Goal: Information Seeking & Learning: Learn about a topic

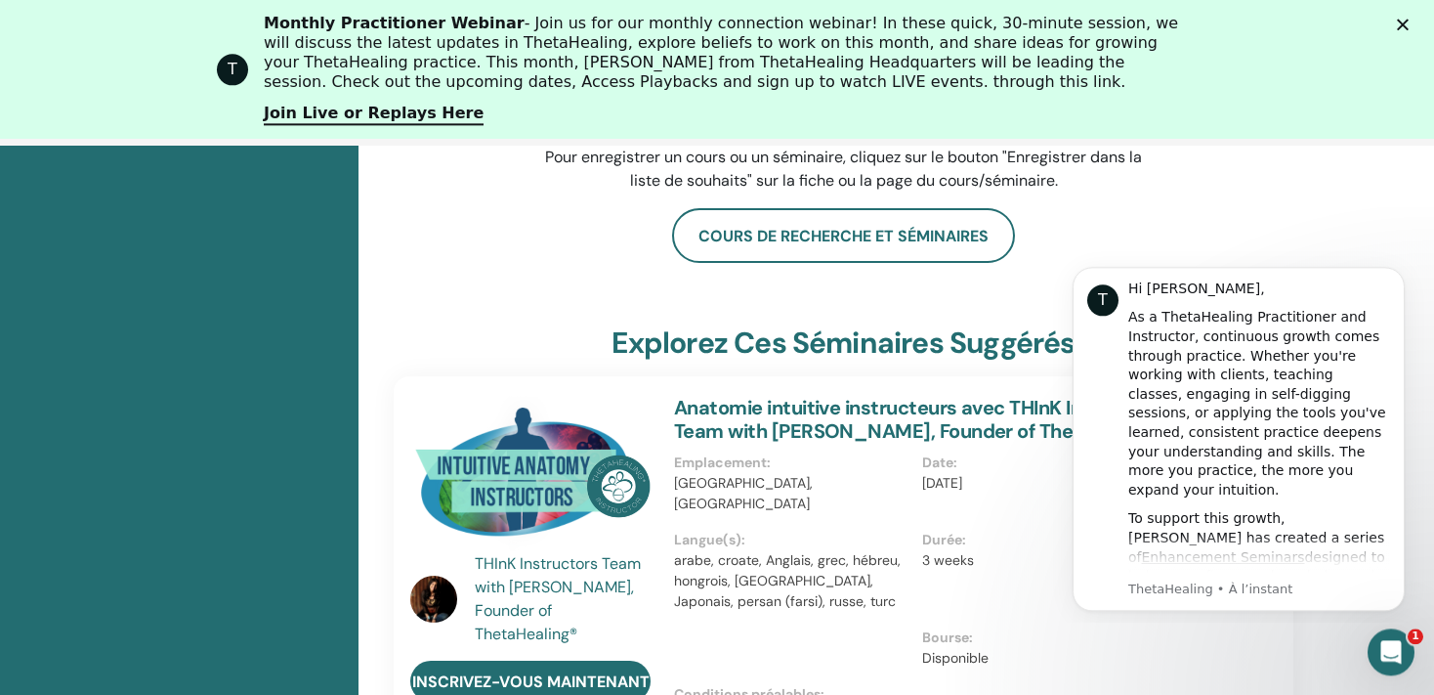
scroll to position [392, 0]
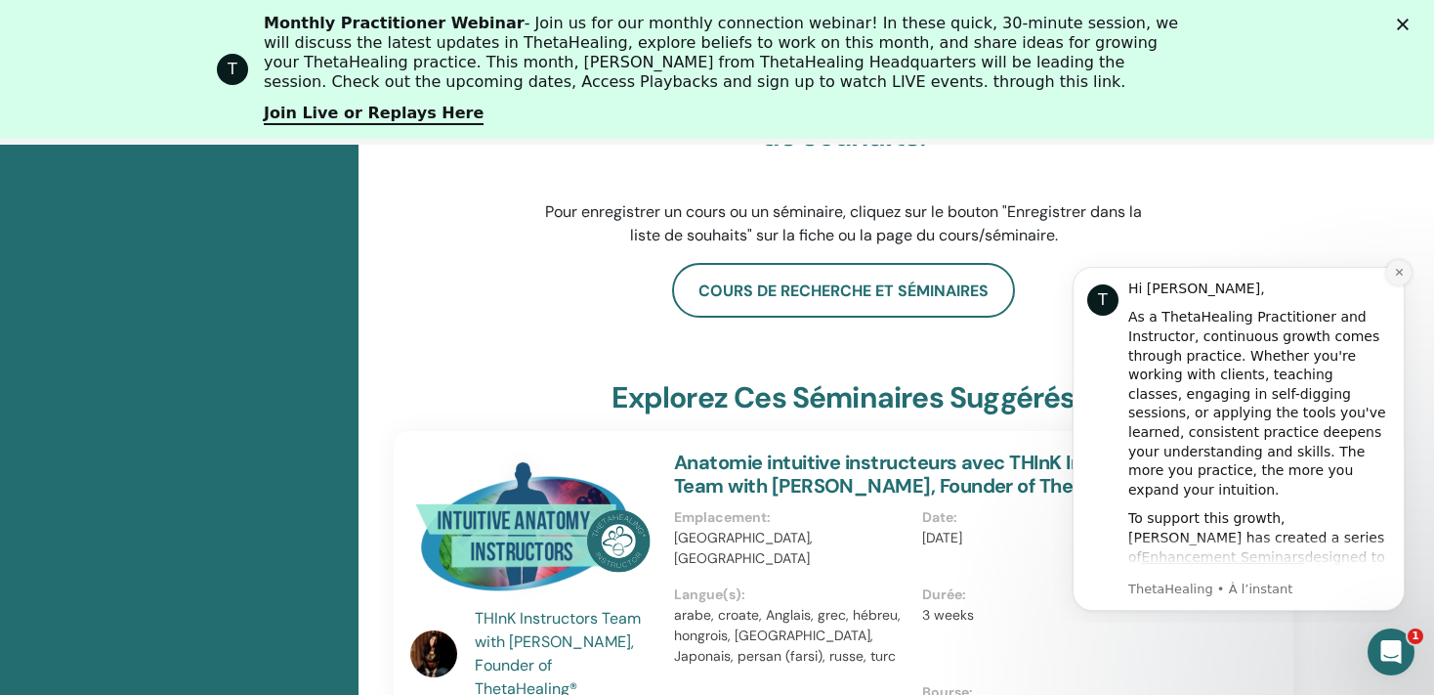
click at [1401, 285] on button "Dismiss notification" at bounding box center [1399, 272] width 25 height 25
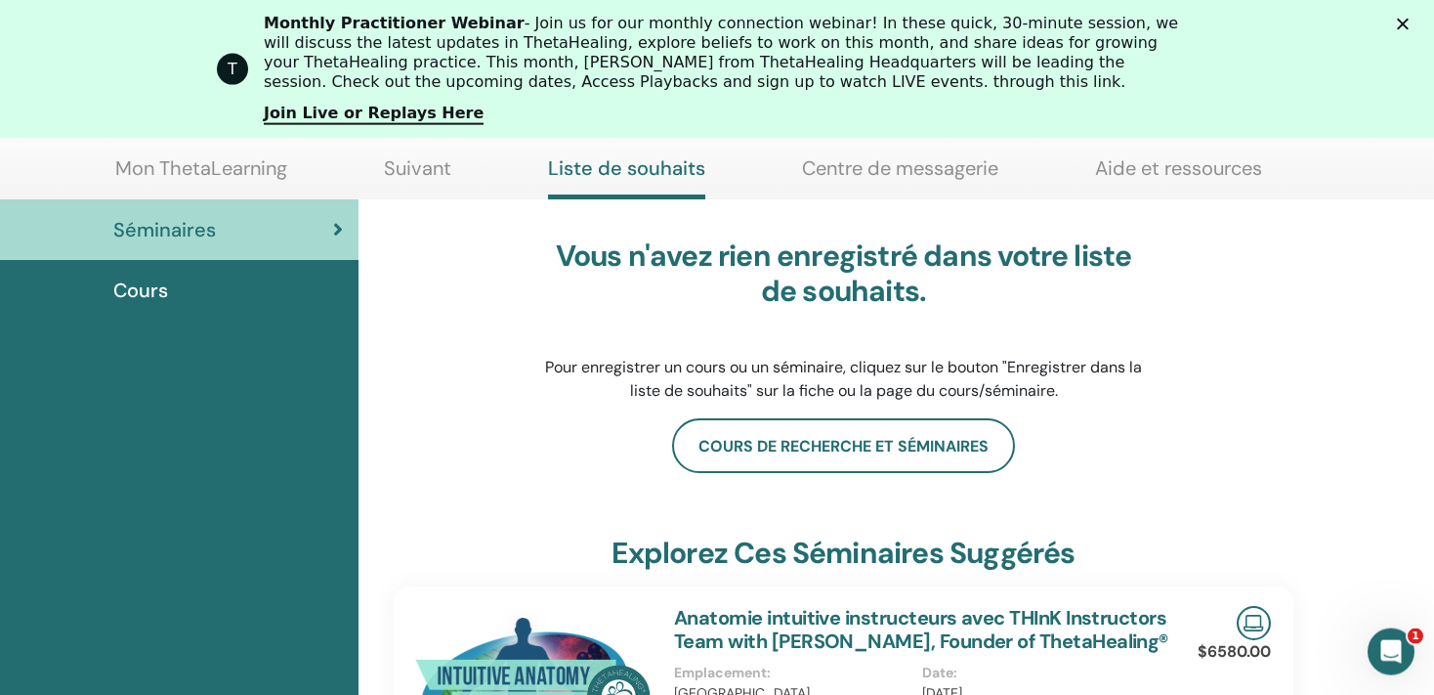
scroll to position [0, 0]
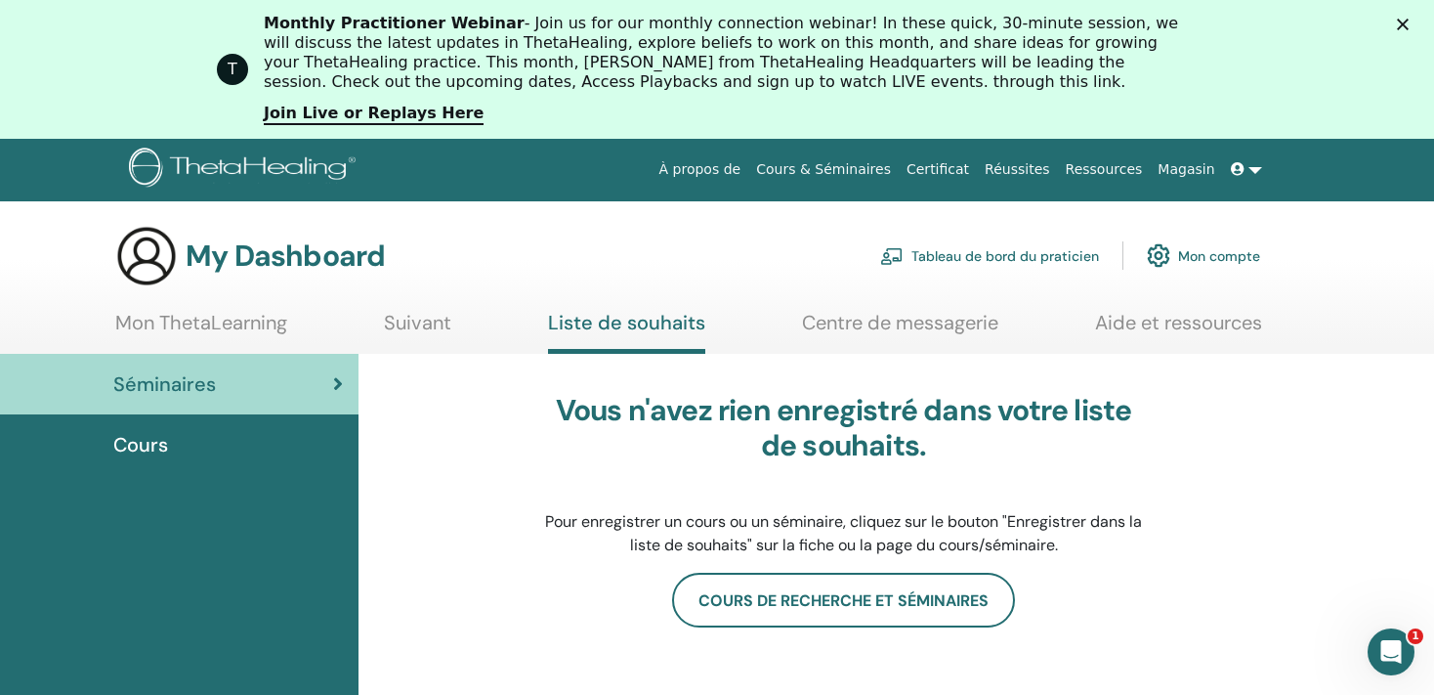
click at [963, 163] on link "Certificat" at bounding box center [938, 169] width 78 height 36
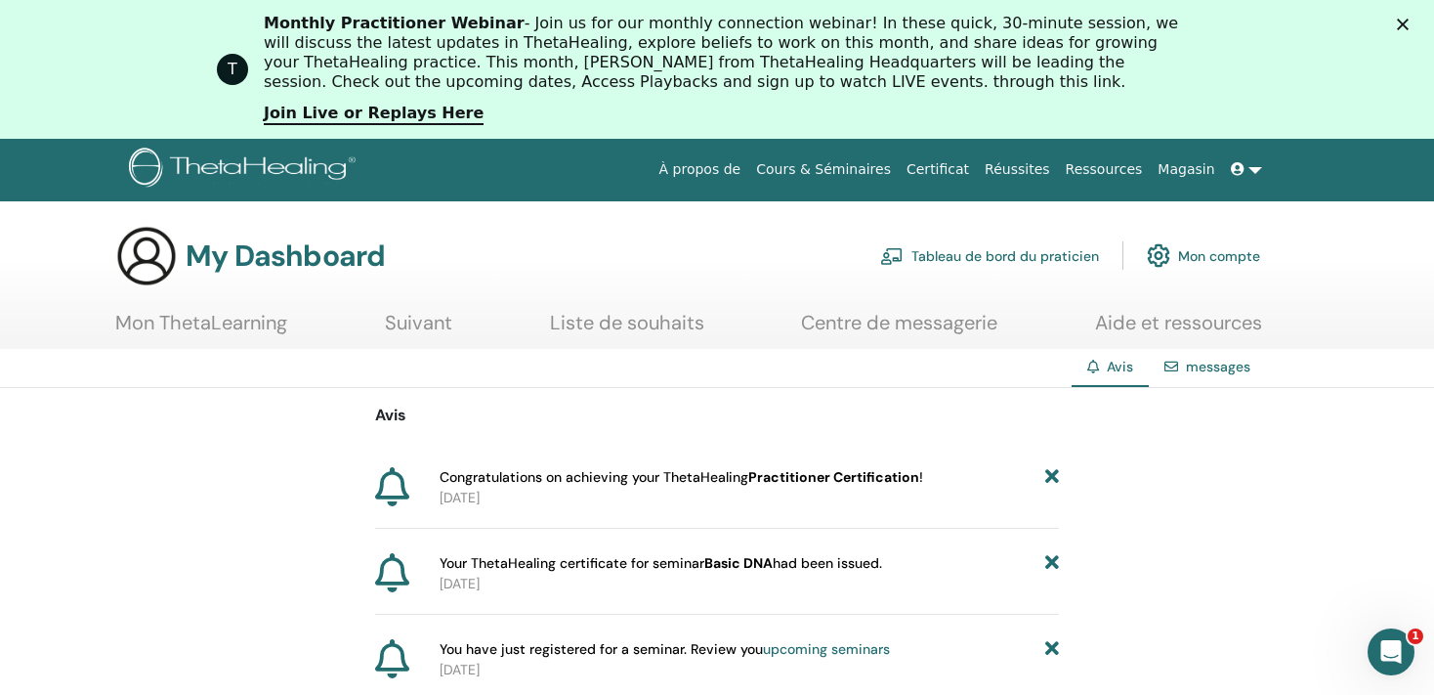
click at [402, 655] on icon at bounding box center [392, 658] width 34 height 39
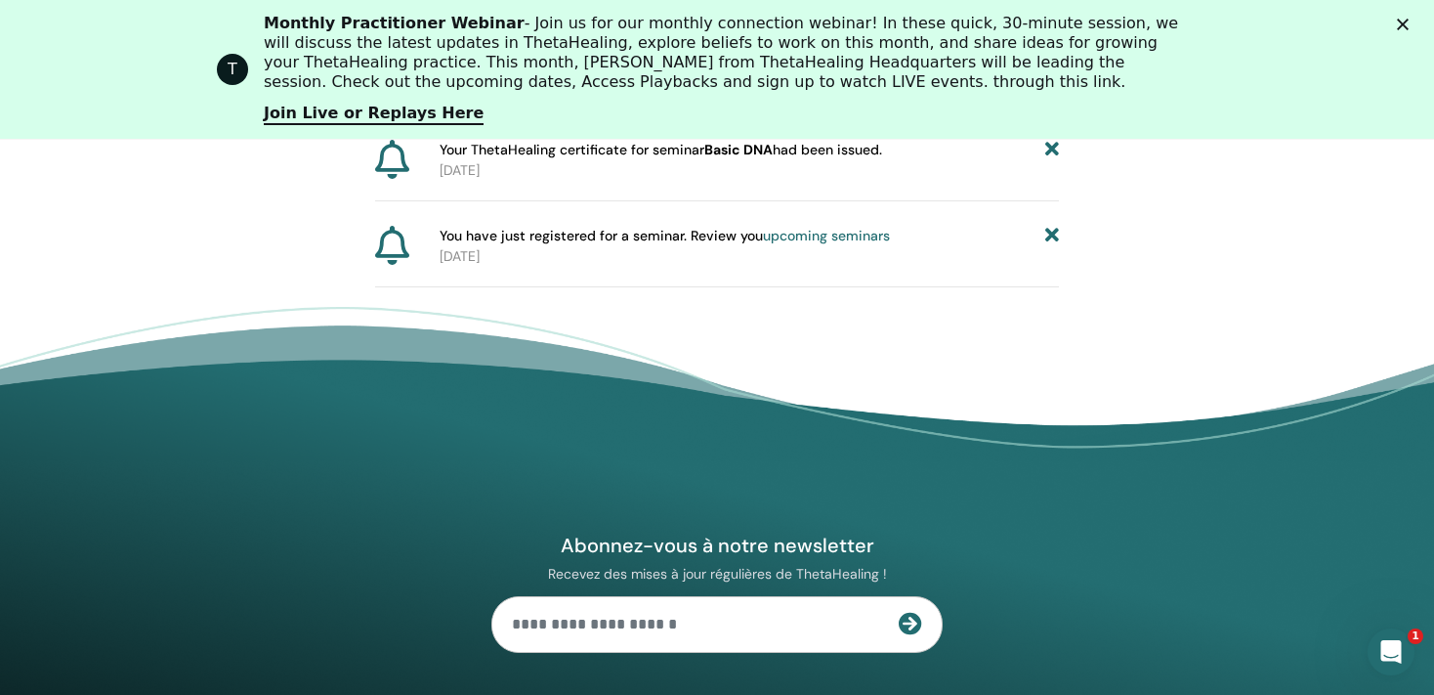
click at [787, 240] on link "upcoming seminars" at bounding box center [826, 236] width 127 height 18
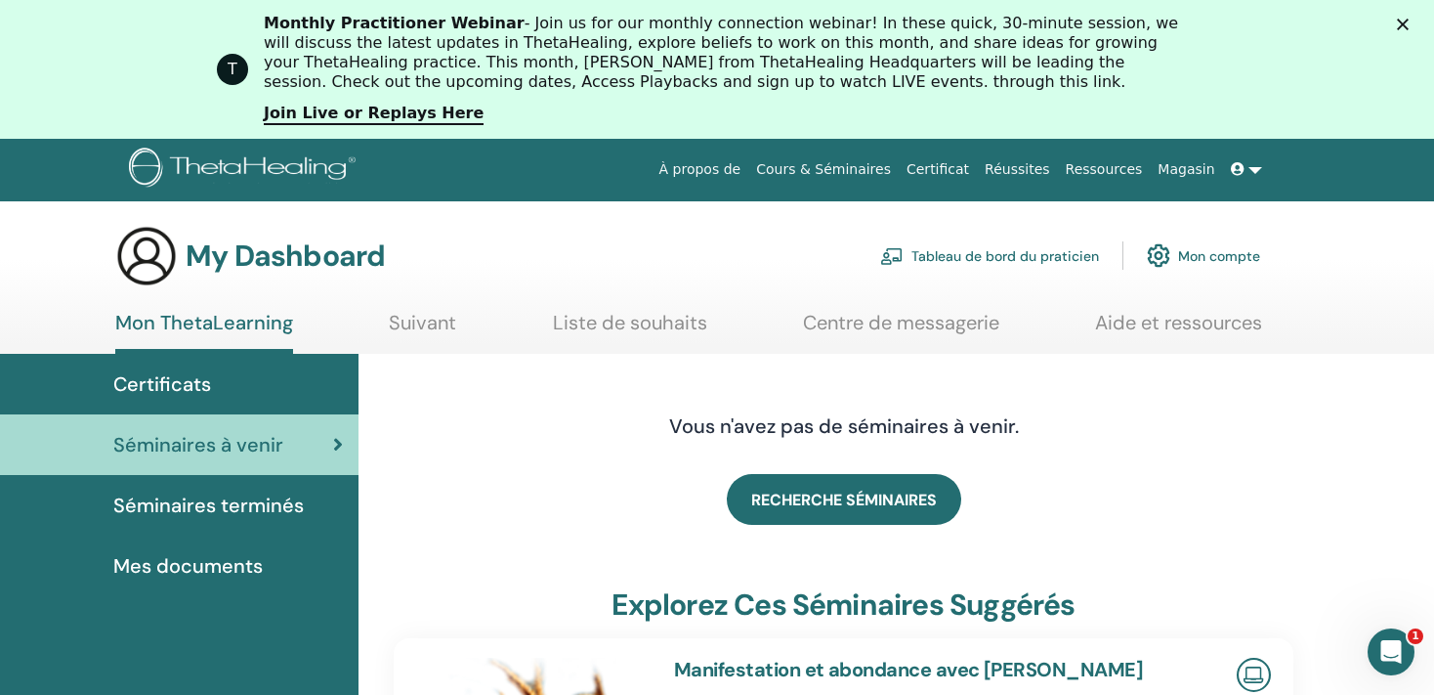
click at [1014, 257] on link "Tableau de bord du praticien" at bounding box center [989, 255] width 219 height 43
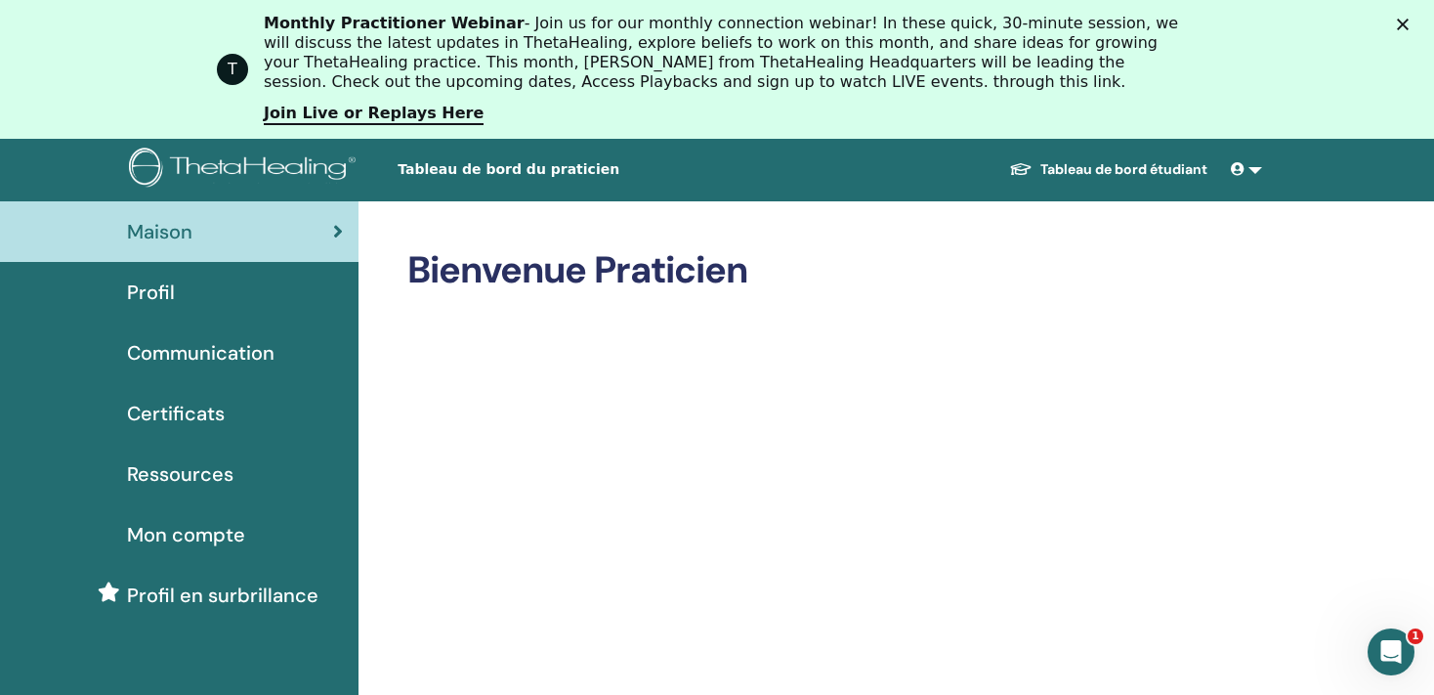
click at [1413, 21] on div "T Monthly Practitioner Webinar - Join us for our monthly connection webinar! In…" at bounding box center [717, 69] width 1434 height 123
click at [1409, 22] on polygon "Fermer" at bounding box center [1403, 25] width 12 height 12
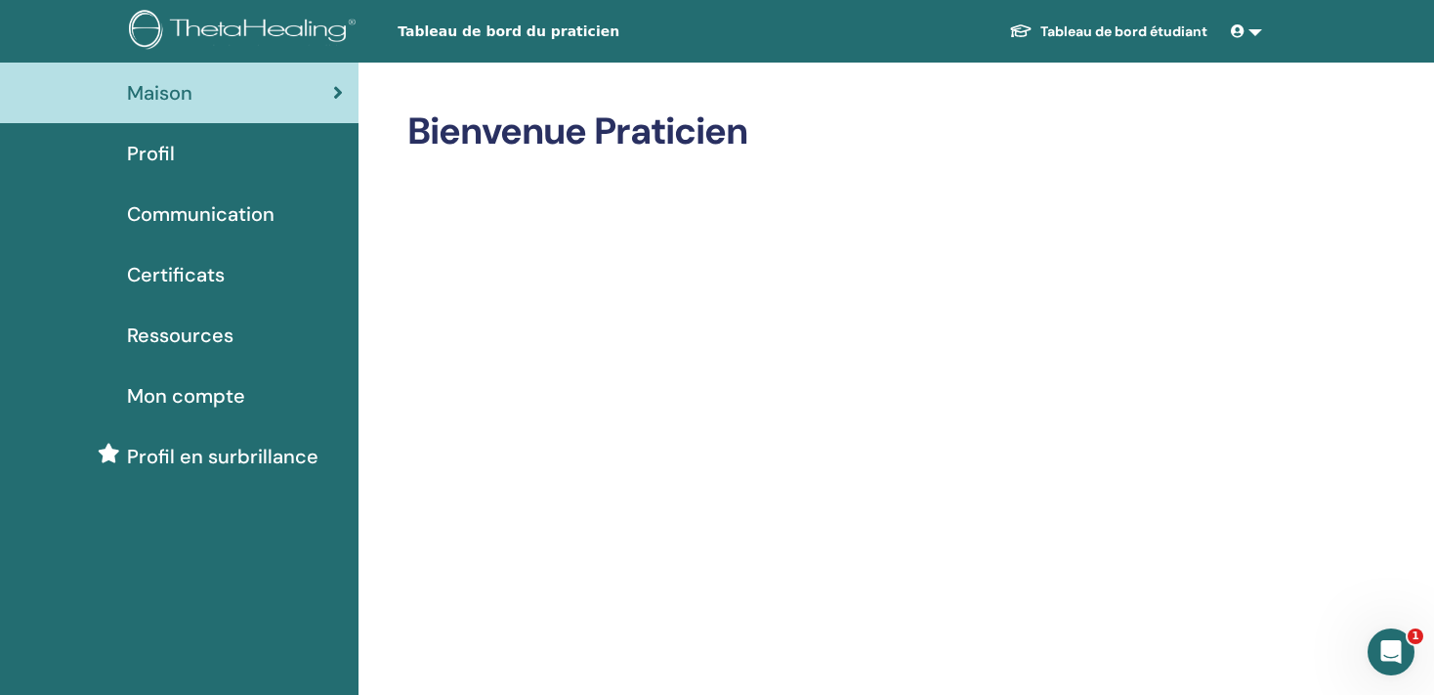
click at [1237, 23] on span at bounding box center [1240, 31] width 18 height 16
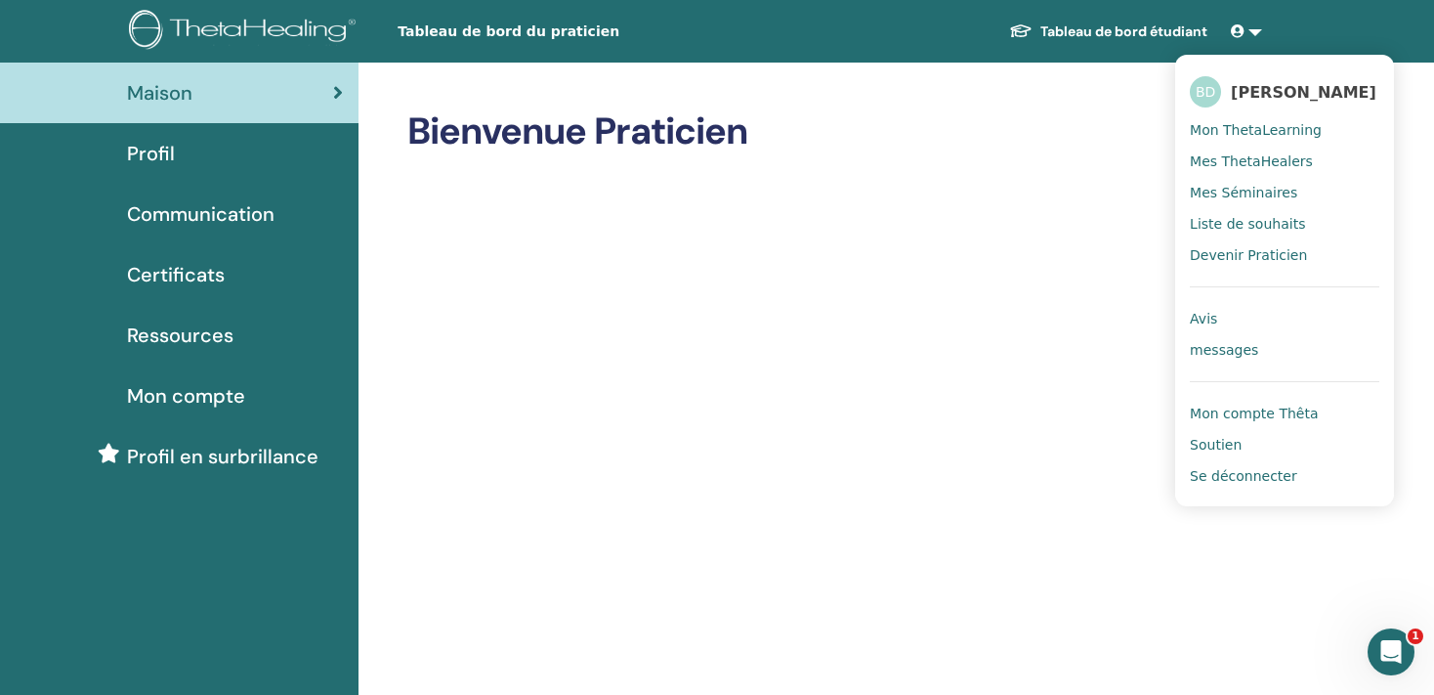
click at [1231, 131] on span "Mon ThetaLearning" at bounding box center [1256, 130] width 132 height 18
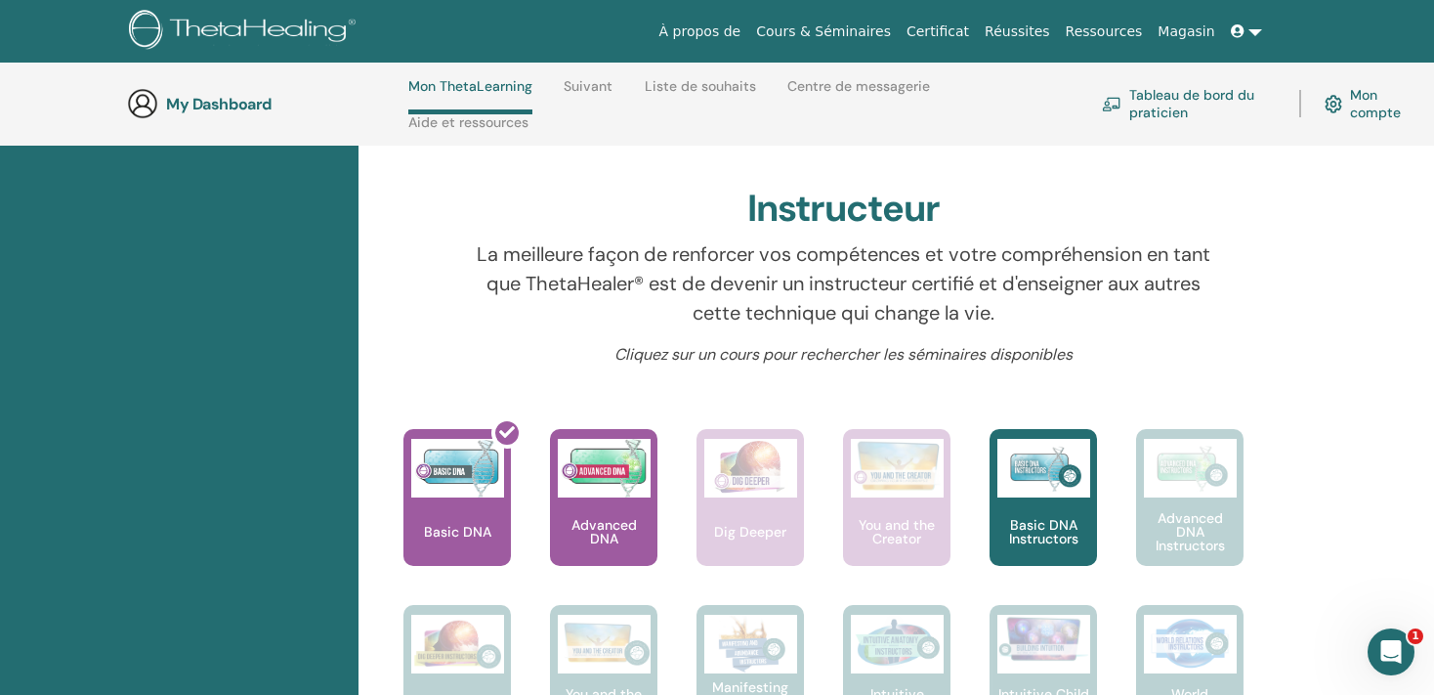
scroll to position [186, 0]
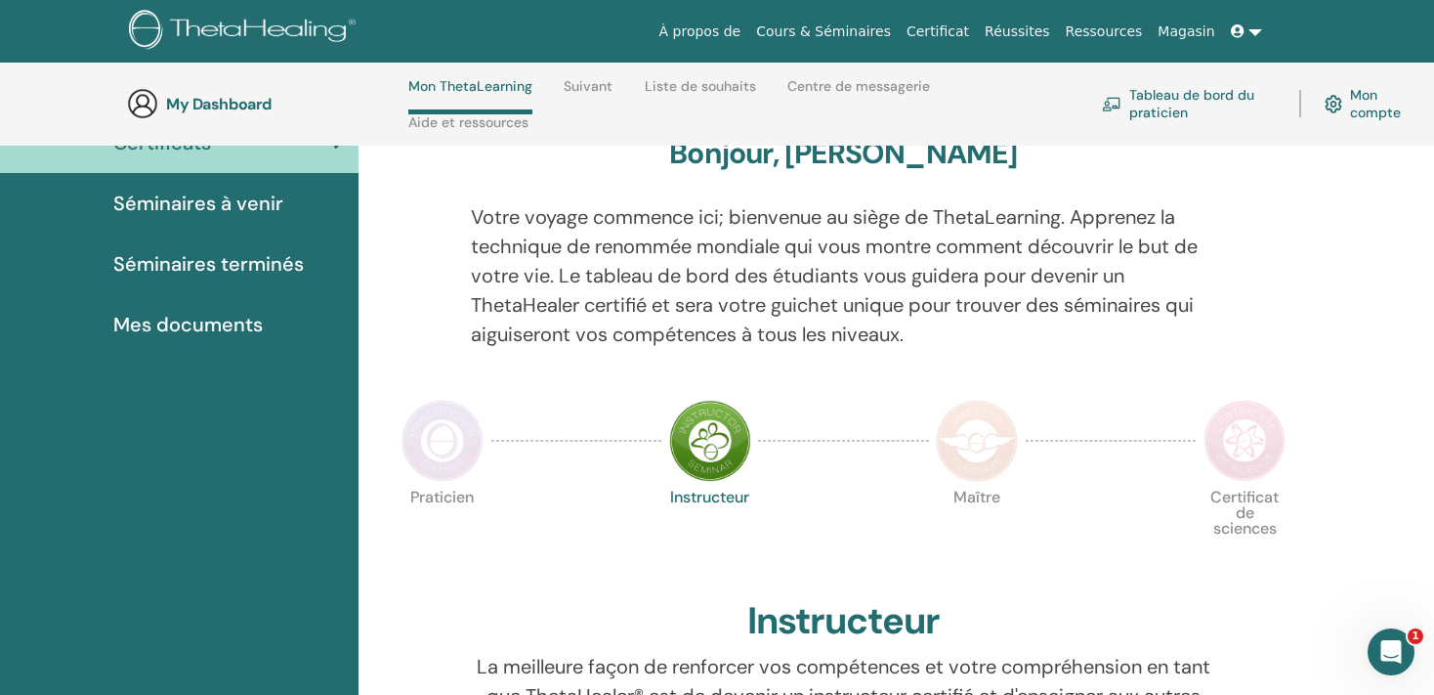
click at [462, 462] on img at bounding box center [443, 441] width 82 height 82
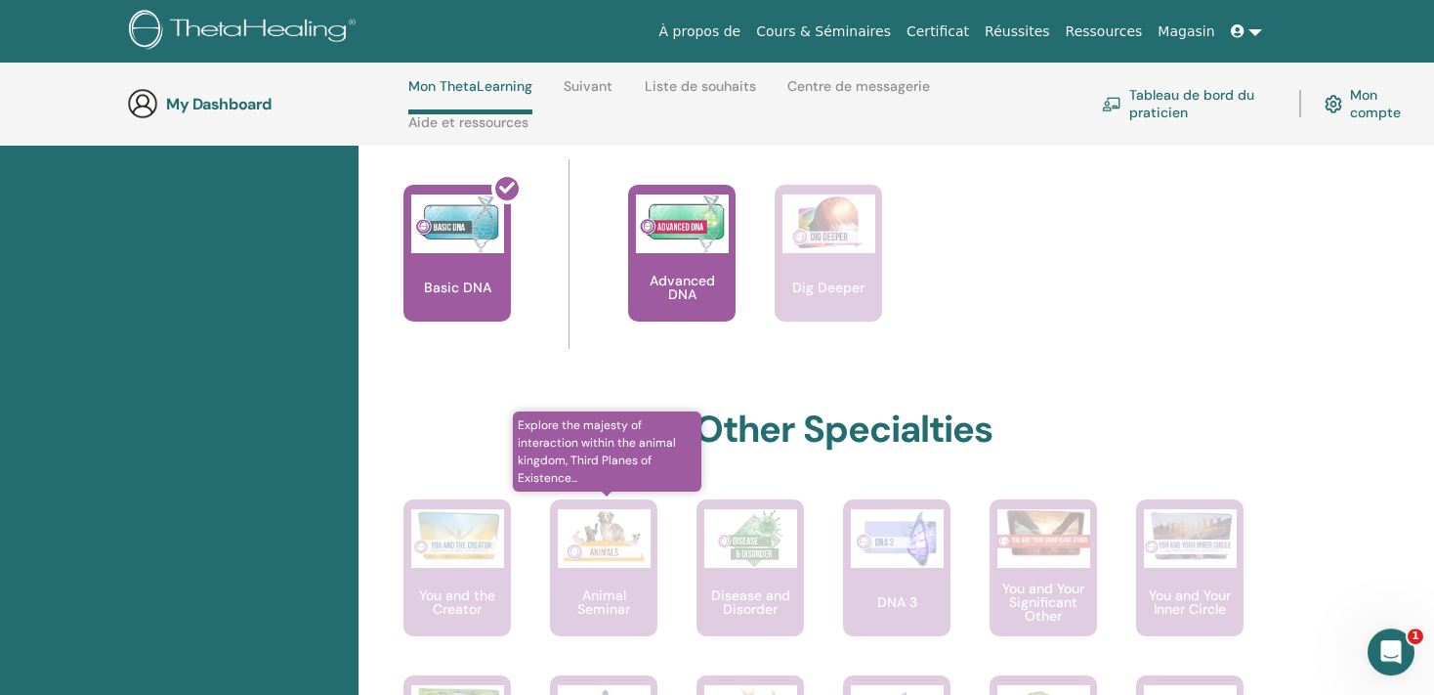
scroll to position [598, 0]
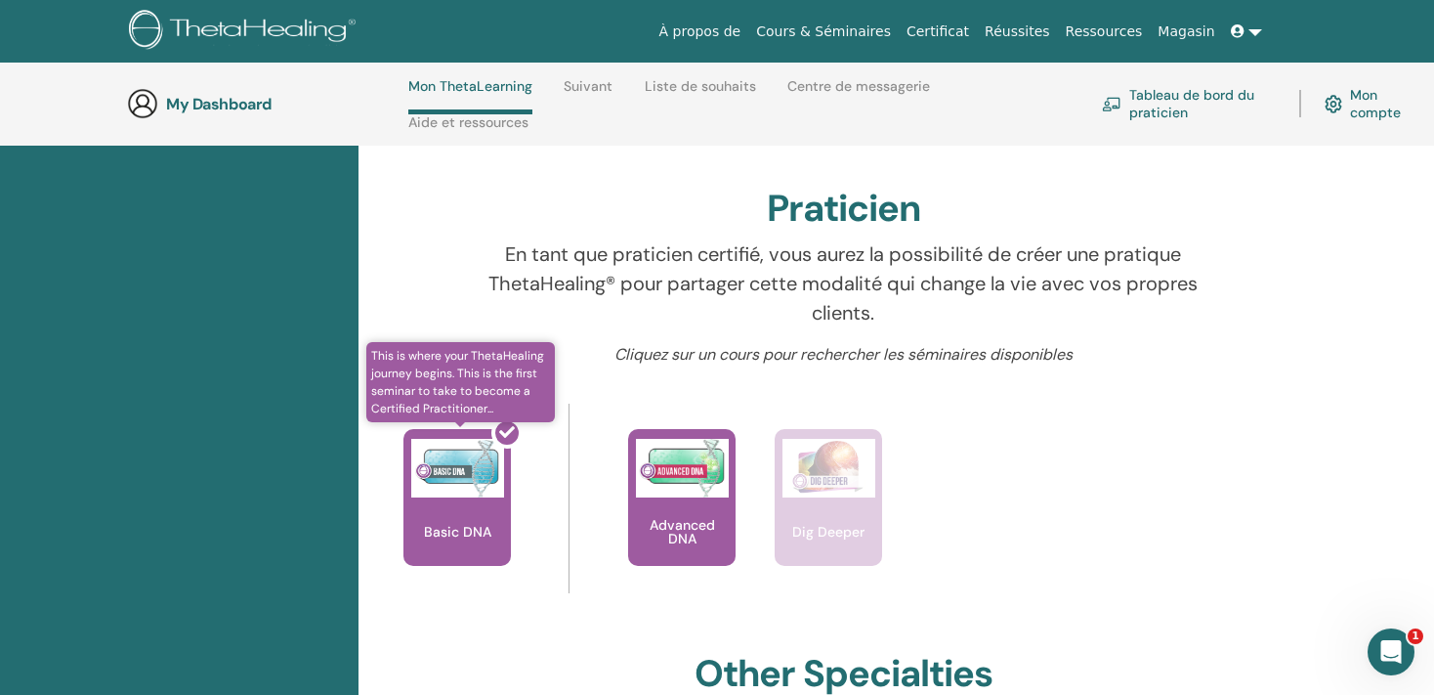
click at [451, 534] on div at bounding box center [468, 505] width 107 height 176
click at [492, 380] on span "This is where your ThetaHealing journey begins. This is the first seminar to ta…" at bounding box center [460, 382] width 189 height 80
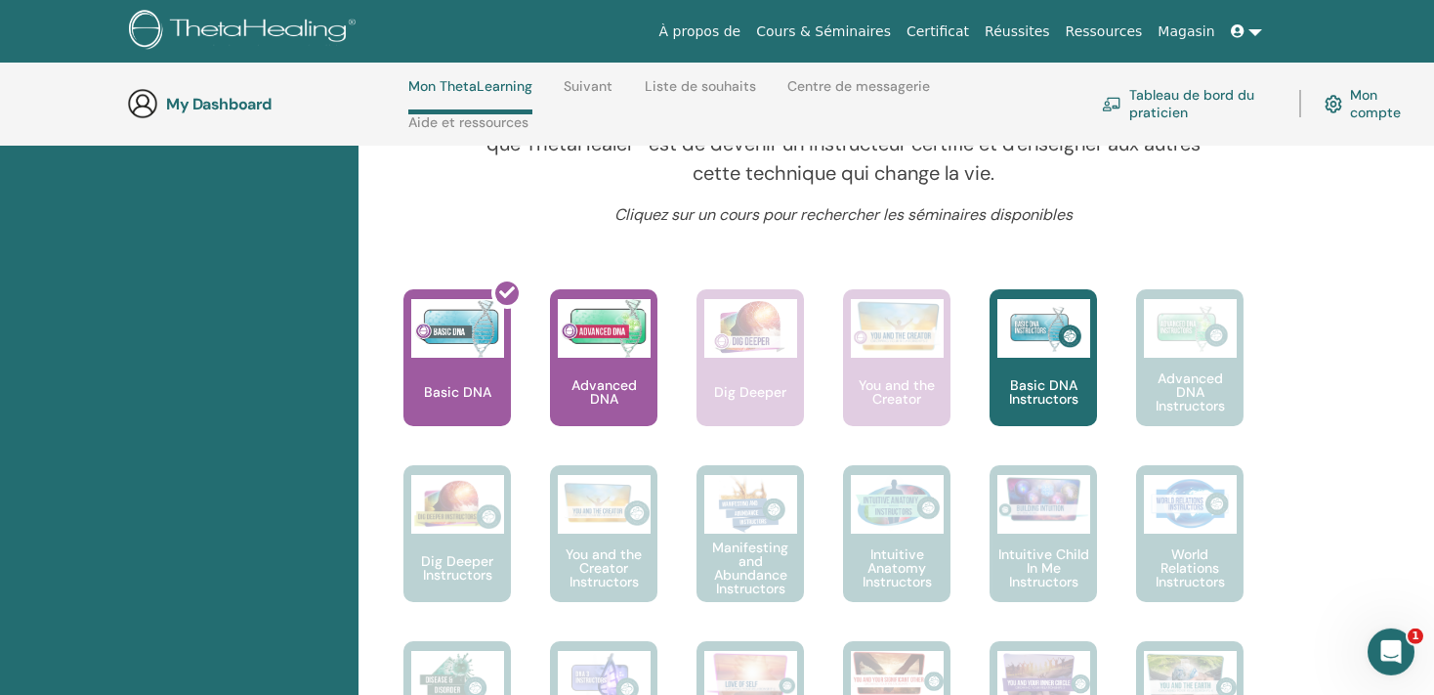
scroll to position [645, 0]
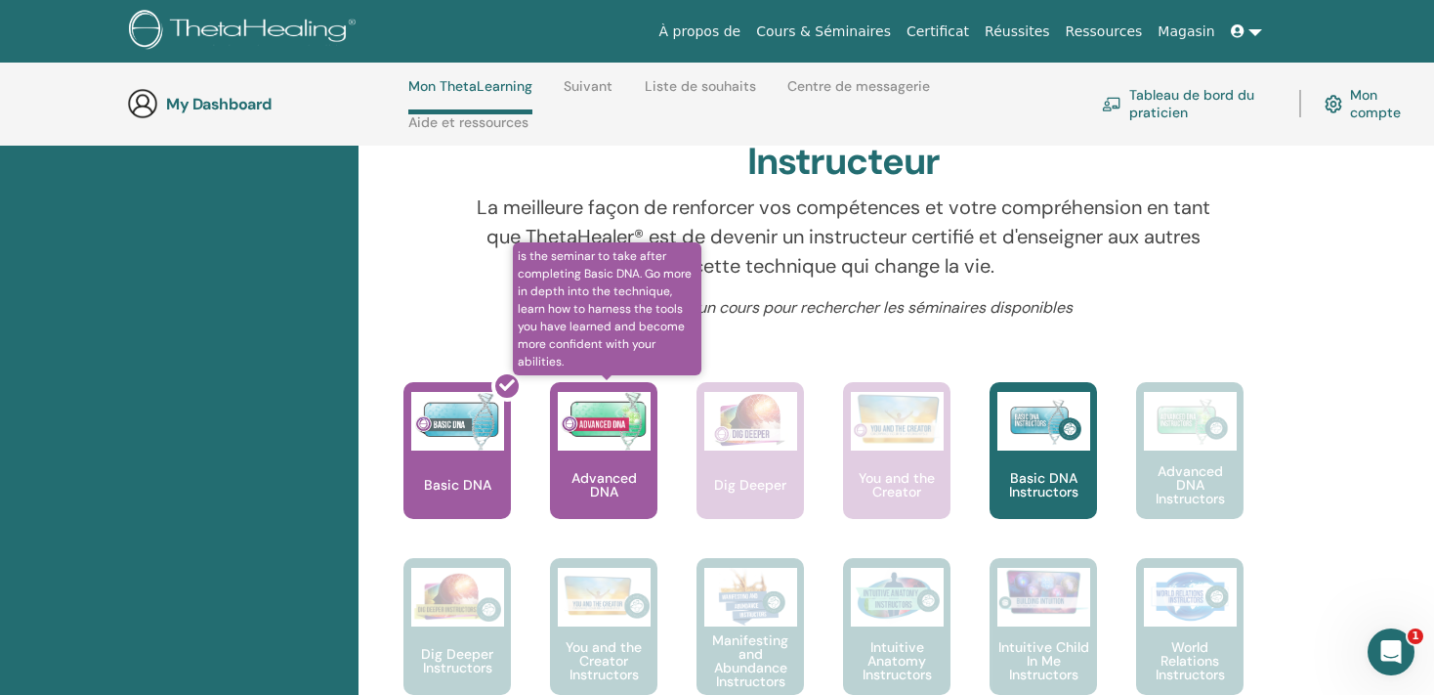
click at [612, 432] on img at bounding box center [604, 421] width 93 height 59
